Goal: Task Accomplishment & Management: Use online tool/utility

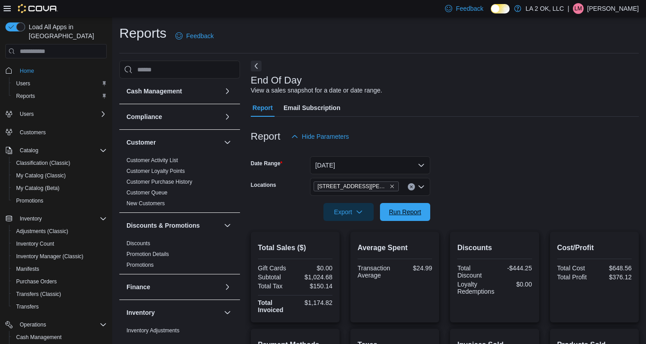
click at [389, 207] on span "Run Report" at bounding box center [405, 211] width 32 height 9
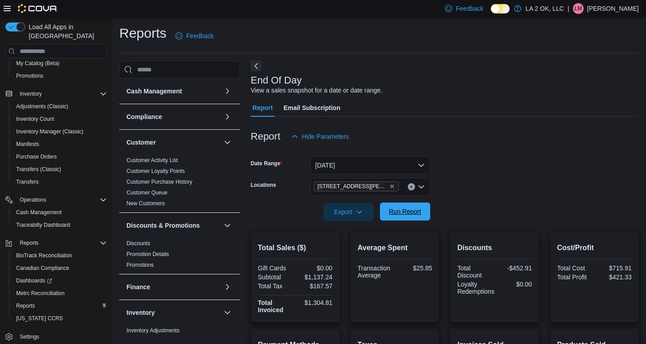
click at [407, 215] on span "Run Report" at bounding box center [405, 211] width 32 height 9
click at [413, 189] on button "Clear input" at bounding box center [411, 186] width 7 height 7
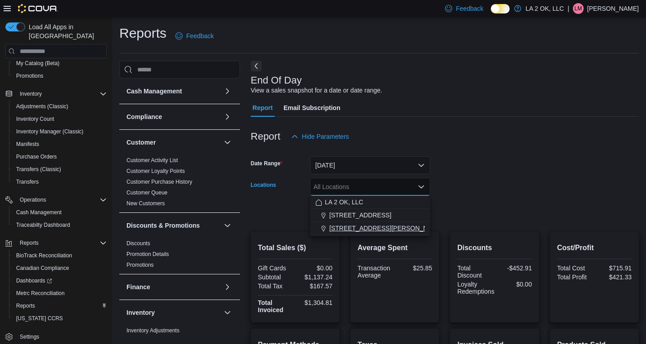
click at [375, 224] on span "[STREET_ADDRESS][PERSON_NAME]" at bounding box center [386, 227] width 114 height 9
click at [465, 201] on div at bounding box center [445, 199] width 388 height 7
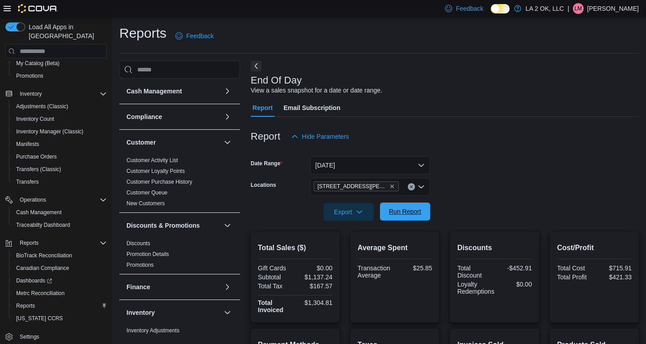
click at [416, 212] on span "Run Report" at bounding box center [405, 211] width 32 height 9
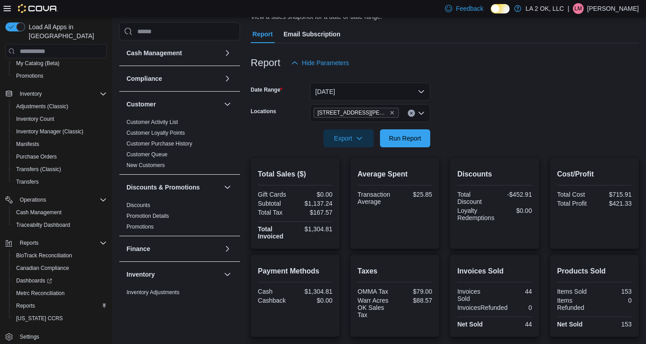
scroll to position [28, 0]
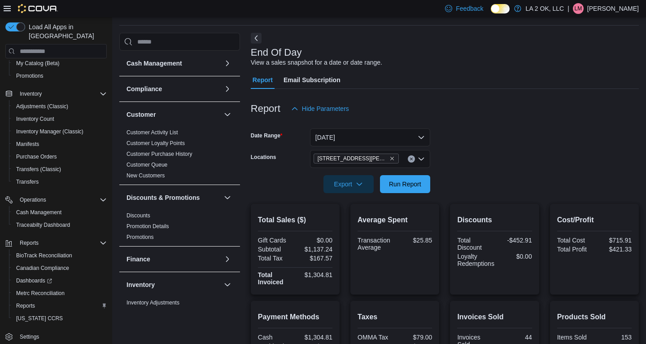
click at [412, 160] on icon "Clear input" at bounding box center [412, 159] width 4 height 4
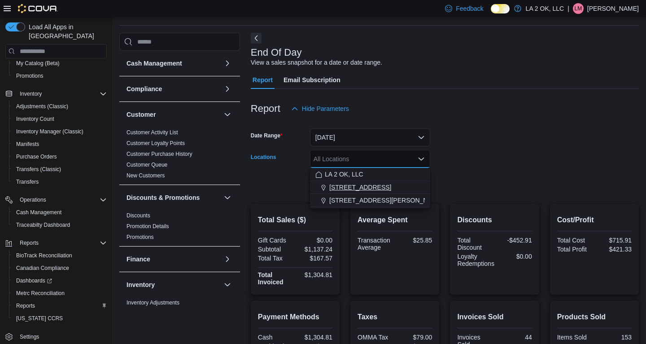
click at [377, 189] on div "[STREET_ADDRESS]" at bounding box center [369, 187] width 109 height 9
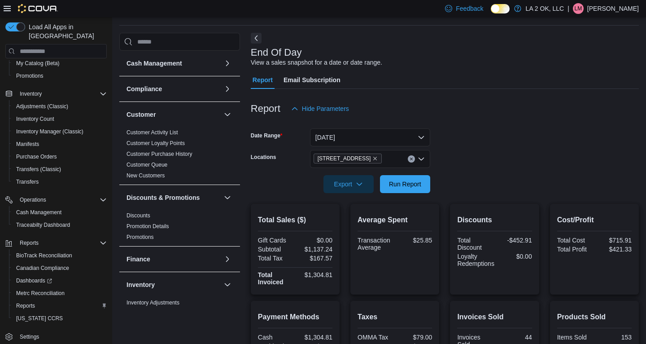
click at [471, 165] on form "Date Range [DATE] Locations 1 SE 59th St Export Run Report" at bounding box center [445, 155] width 388 height 75
click at [402, 184] on span "Run Report" at bounding box center [405, 183] width 32 height 9
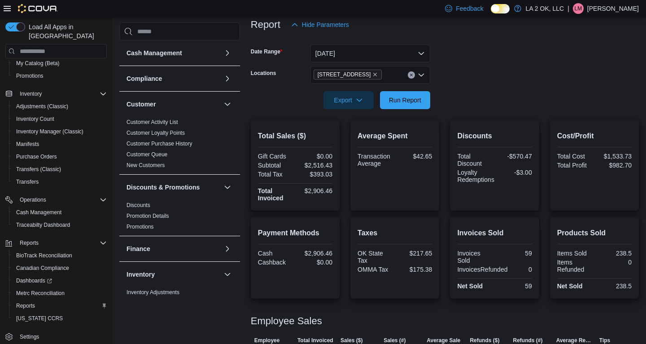
scroll to position [189, 0]
